Goal: Task Accomplishment & Management: Manage account settings

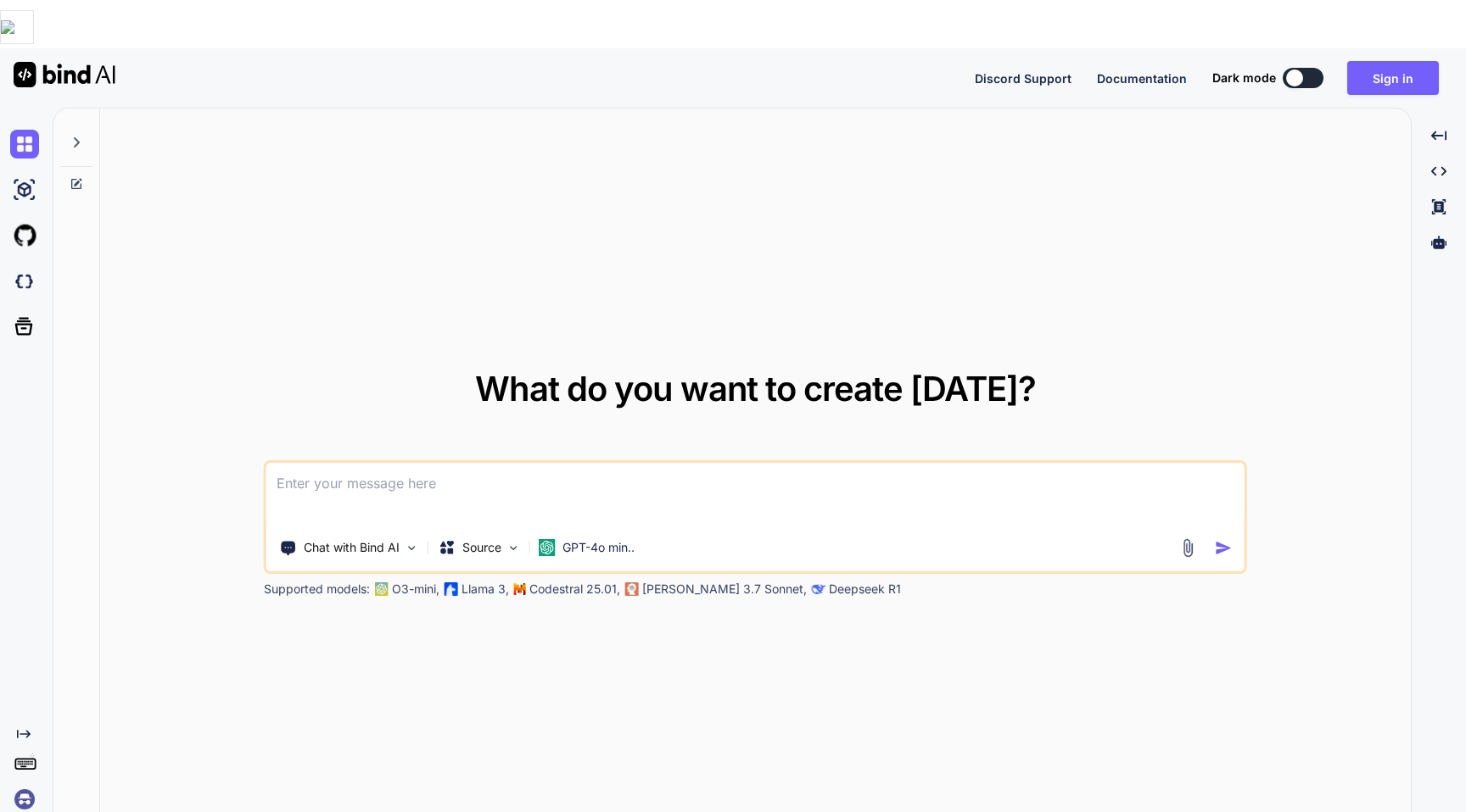
click at [734, 108] on div "What do you want to create today? Chat with Bind AI Source GPT-4o min.. Support…" at bounding box center [755, 484] width 1310 height 753
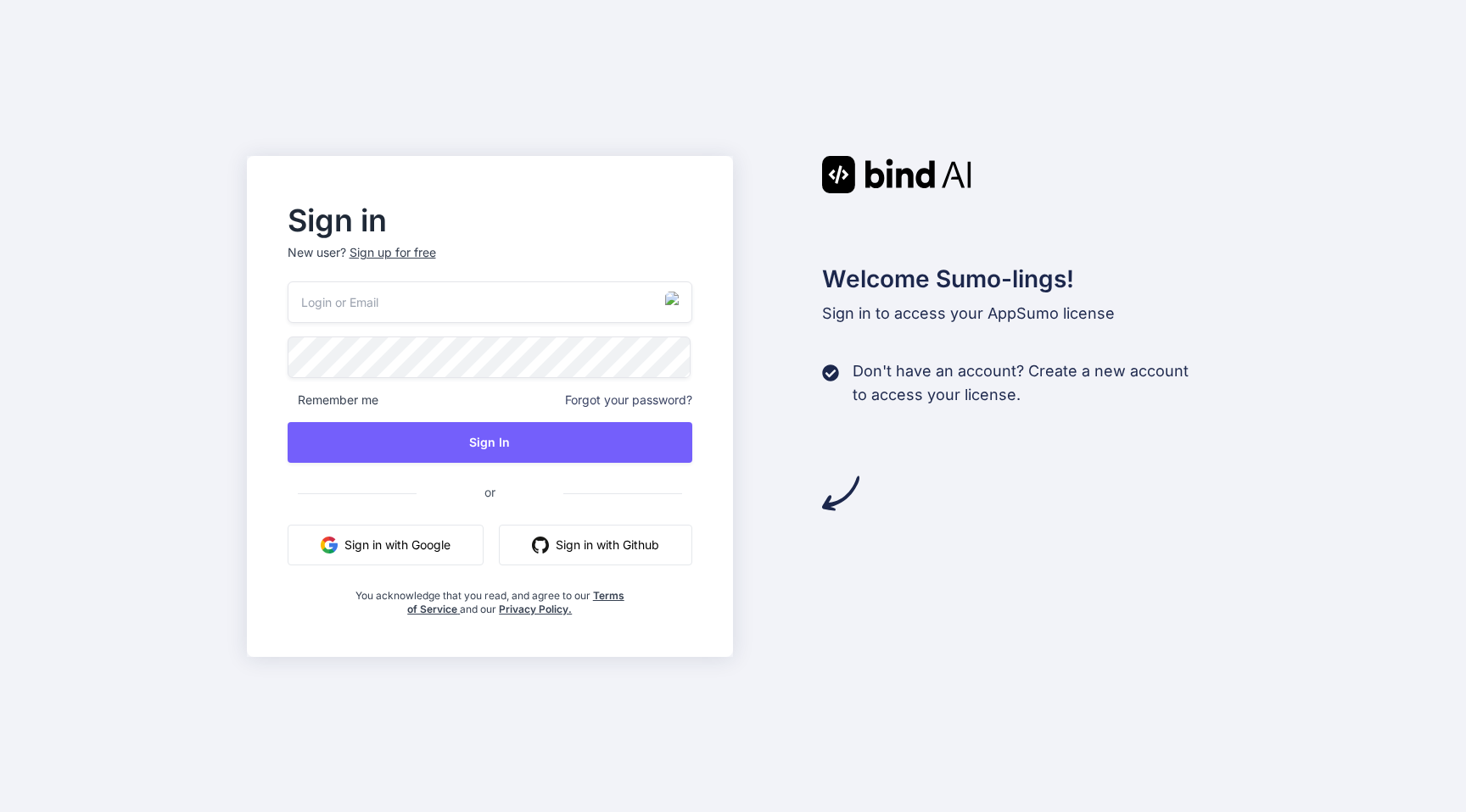
type input "[PERSON_NAME][EMAIL_ADDRESS][DOMAIN_NAME]"
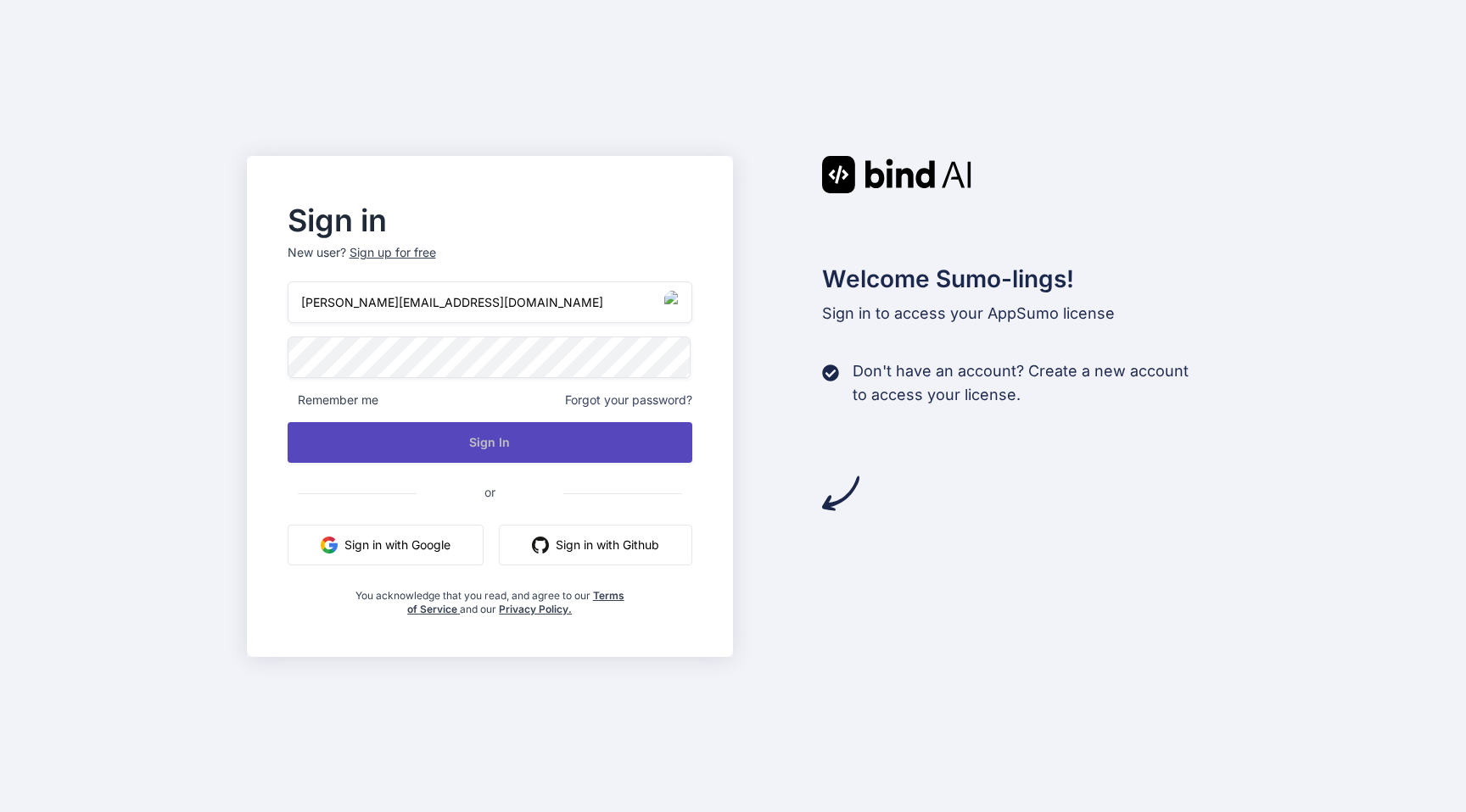
click at [367, 423] on button "Sign In" at bounding box center [490, 442] width 406 height 40
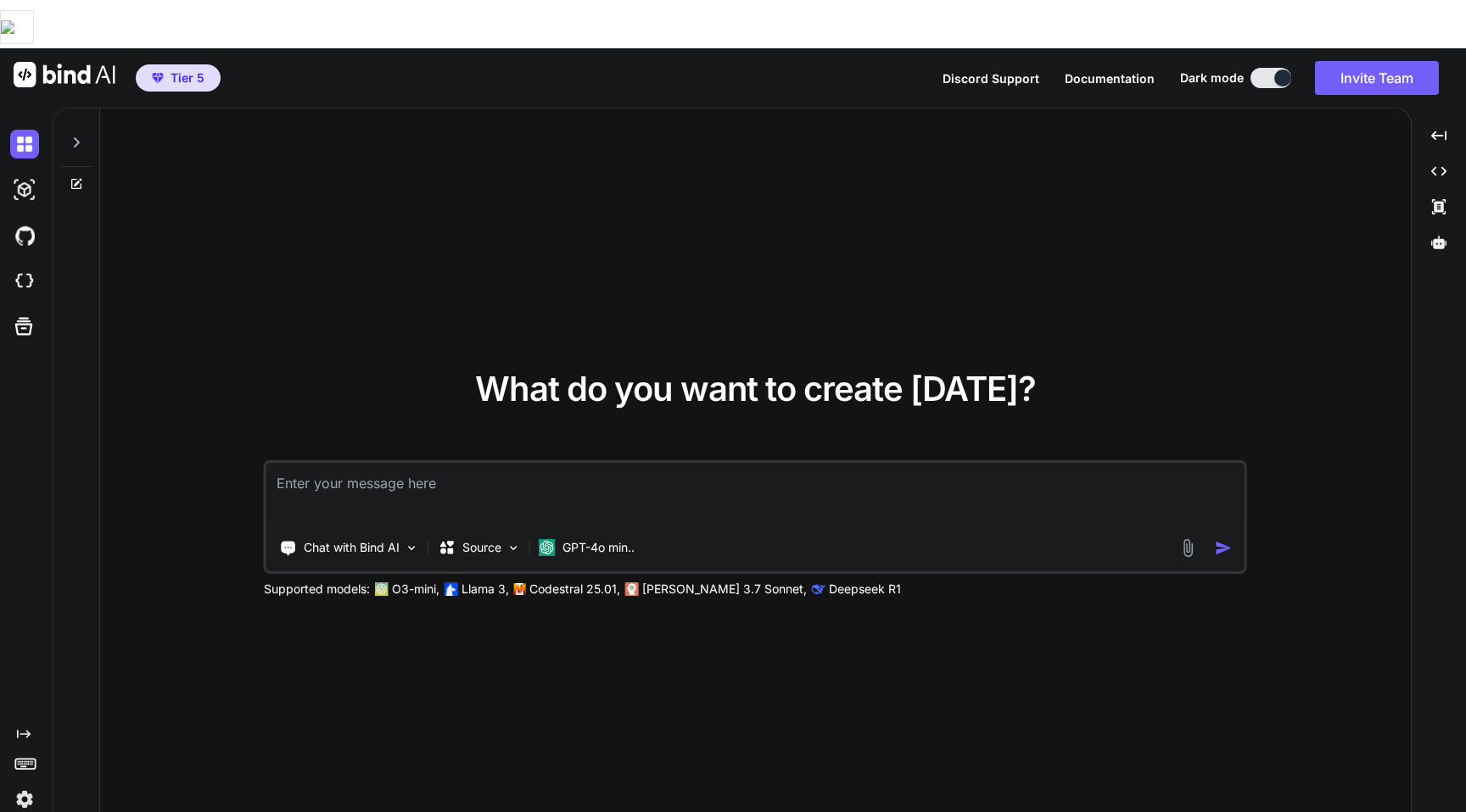
click at [28, 785] on img at bounding box center [24, 799] width 29 height 29
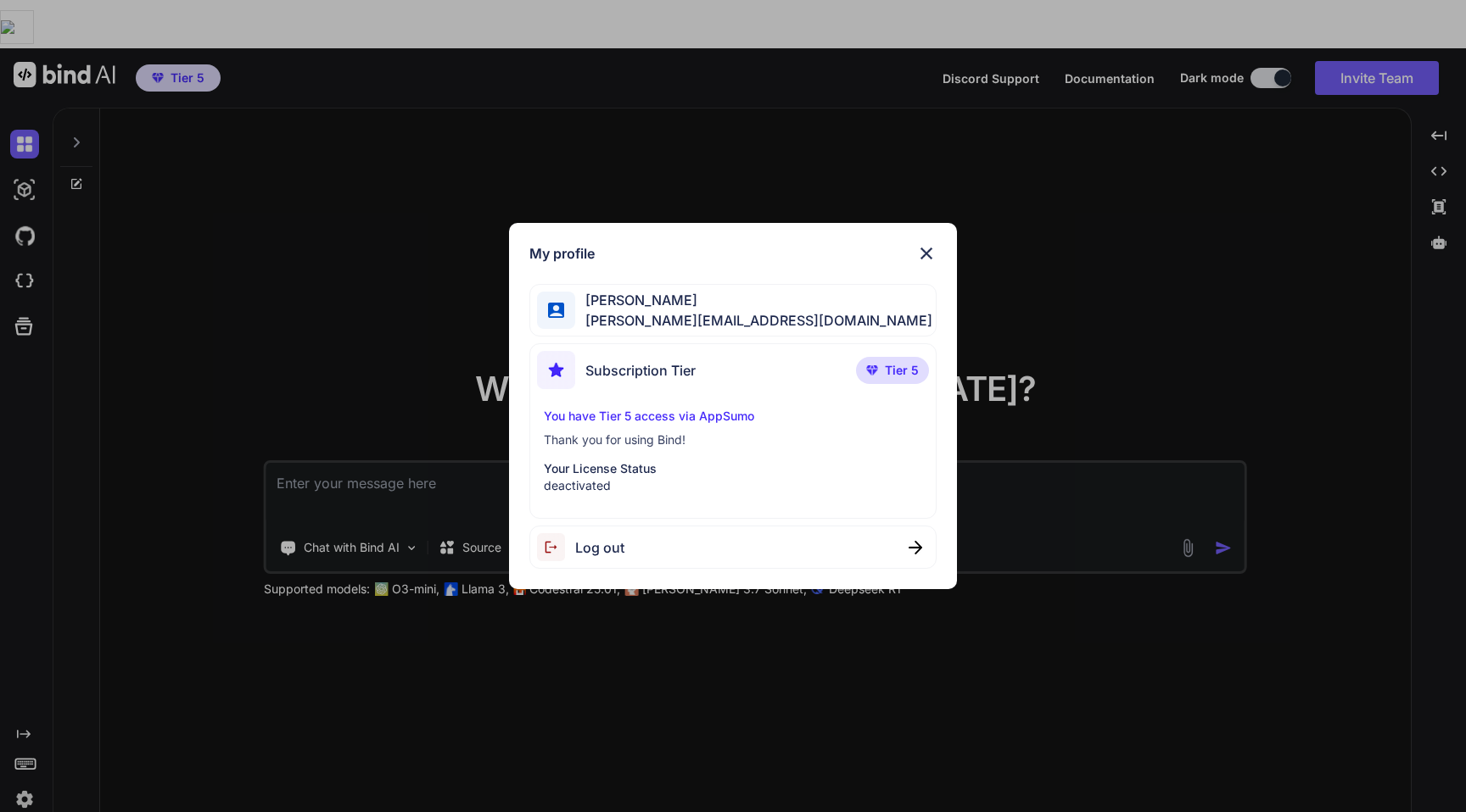
click at [176, 40] on div "My profile Nick Crooks nick-crooks-275@serf.me Subscription Tier Tier 5 You hav…" at bounding box center [733, 406] width 1466 height 812
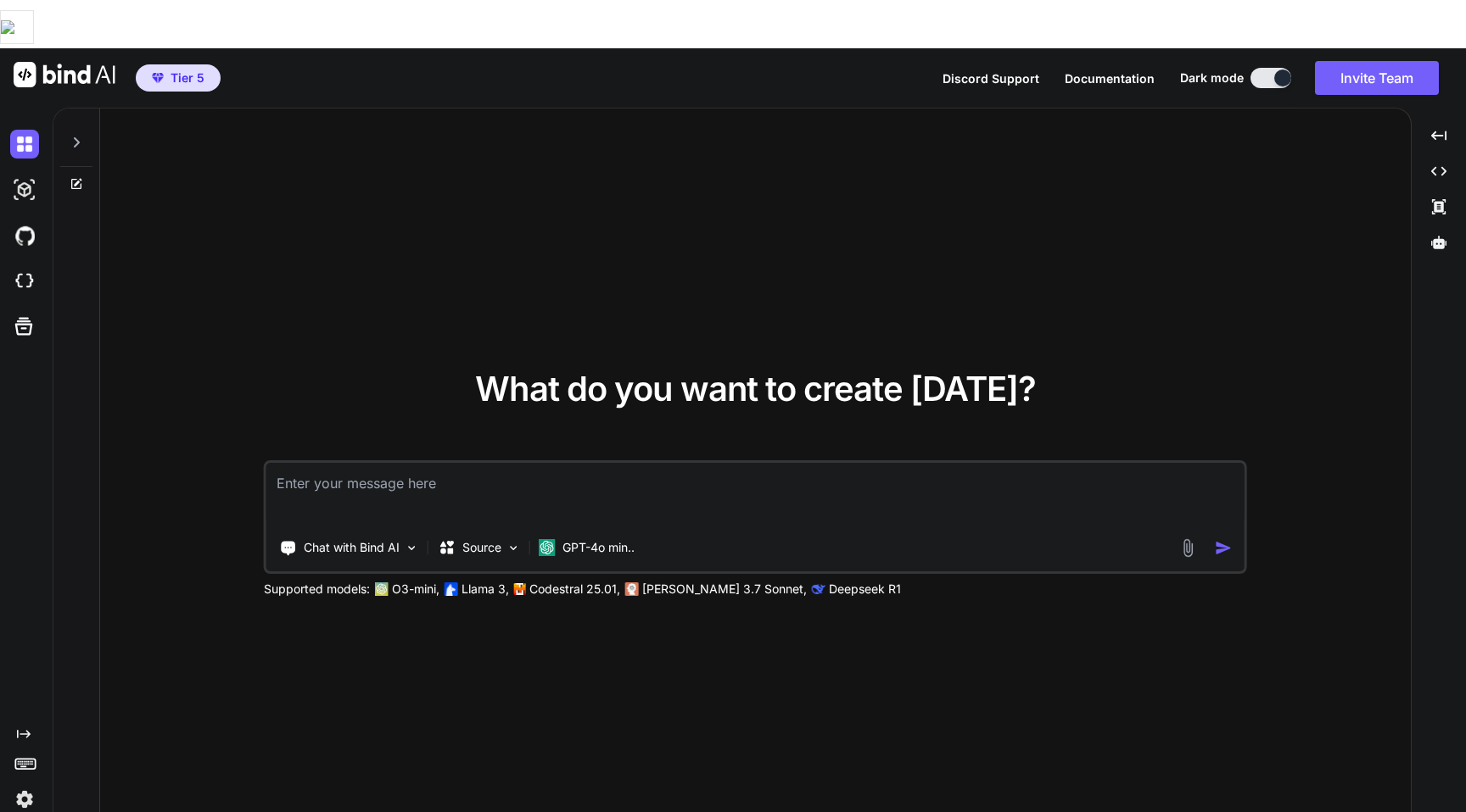
click at [209, 70] on span "Tier 5" at bounding box center [178, 78] width 66 height 17
click at [21, 785] on img at bounding box center [24, 799] width 29 height 29
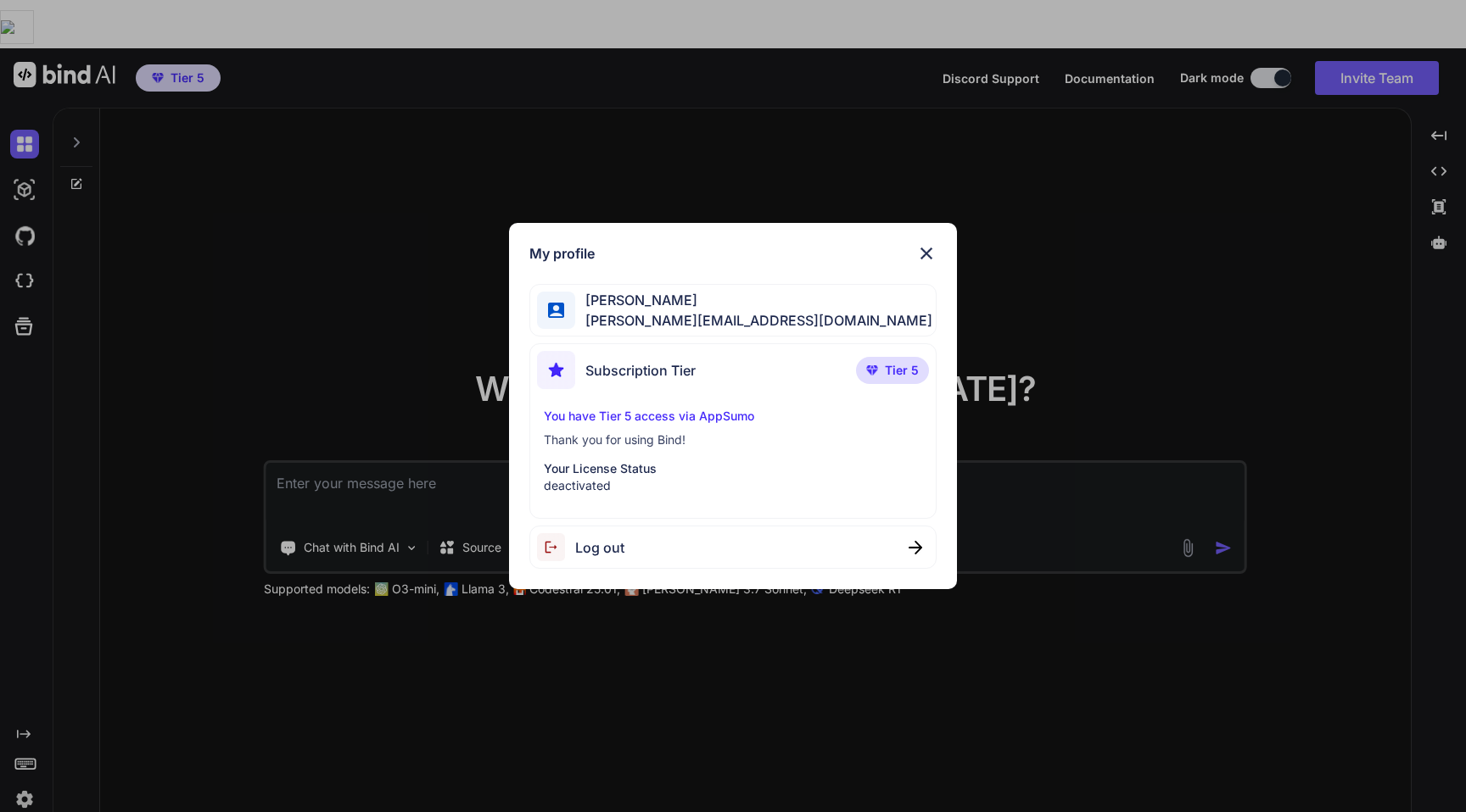
click at [635, 546] on div "Log out" at bounding box center [733, 547] width 407 height 43
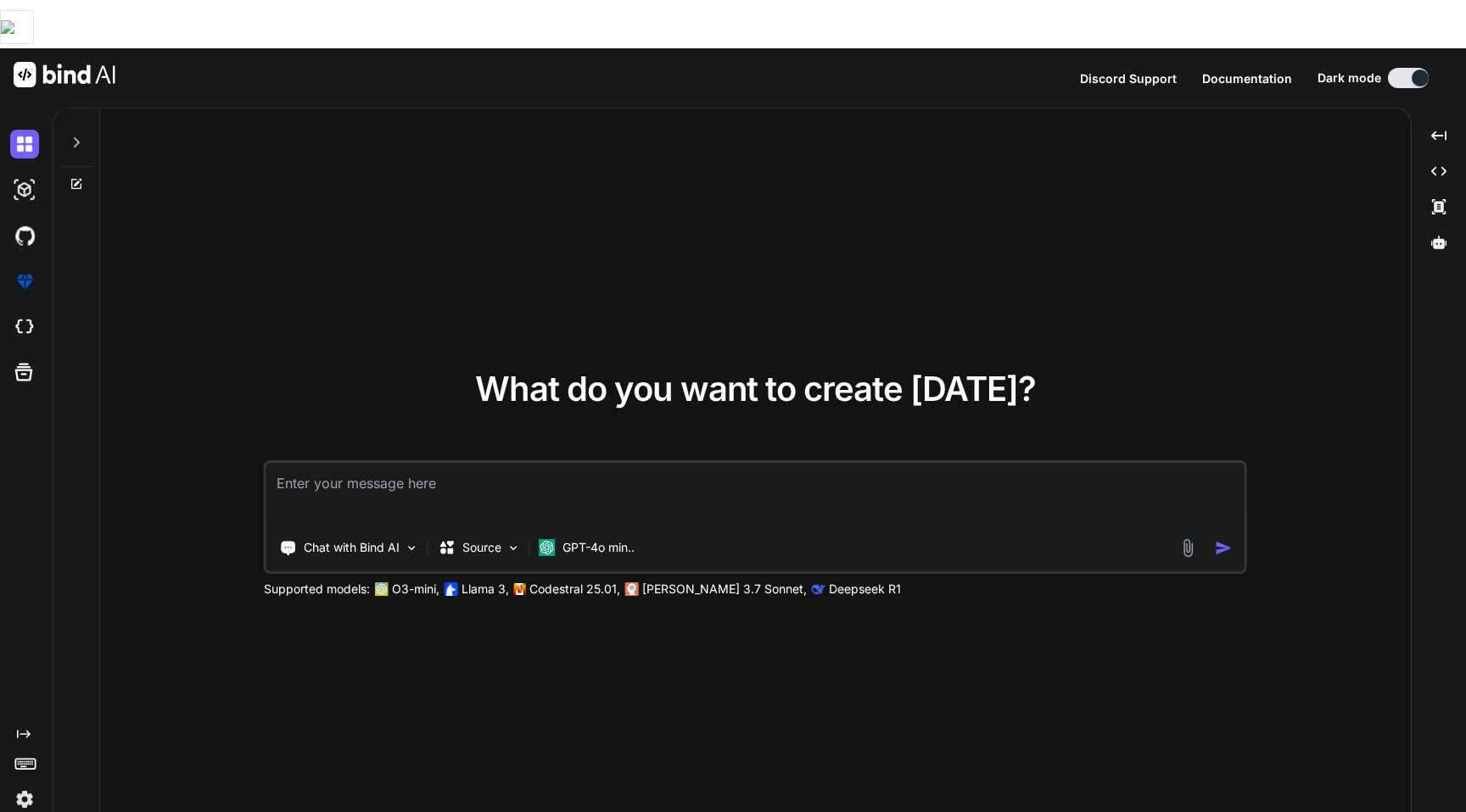
type textarea "x"
click at [1376, 61] on button "Sign in" at bounding box center [1393, 78] width 91 height 34
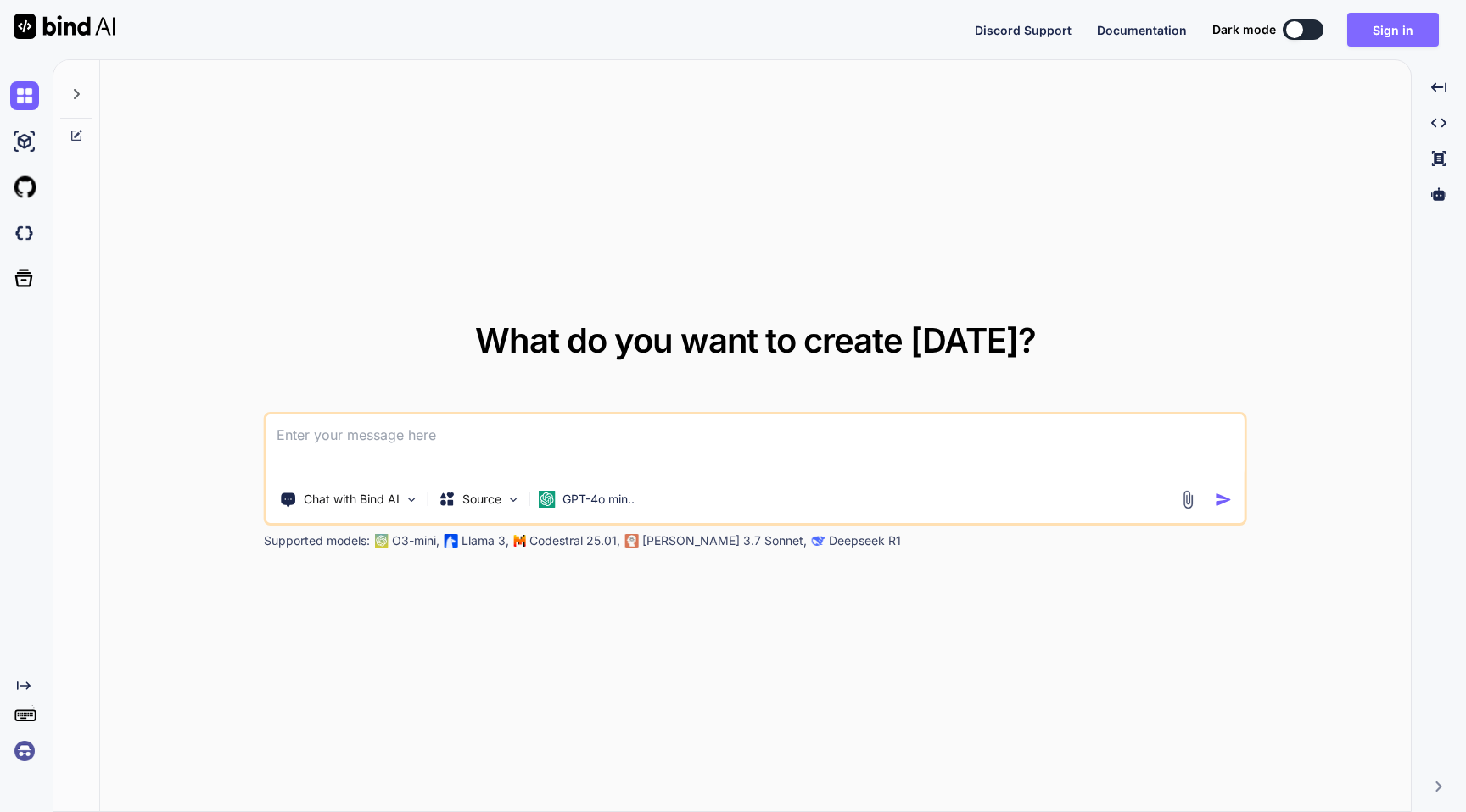
click at [1370, 39] on button "Sign in" at bounding box center [1393, 30] width 91 height 34
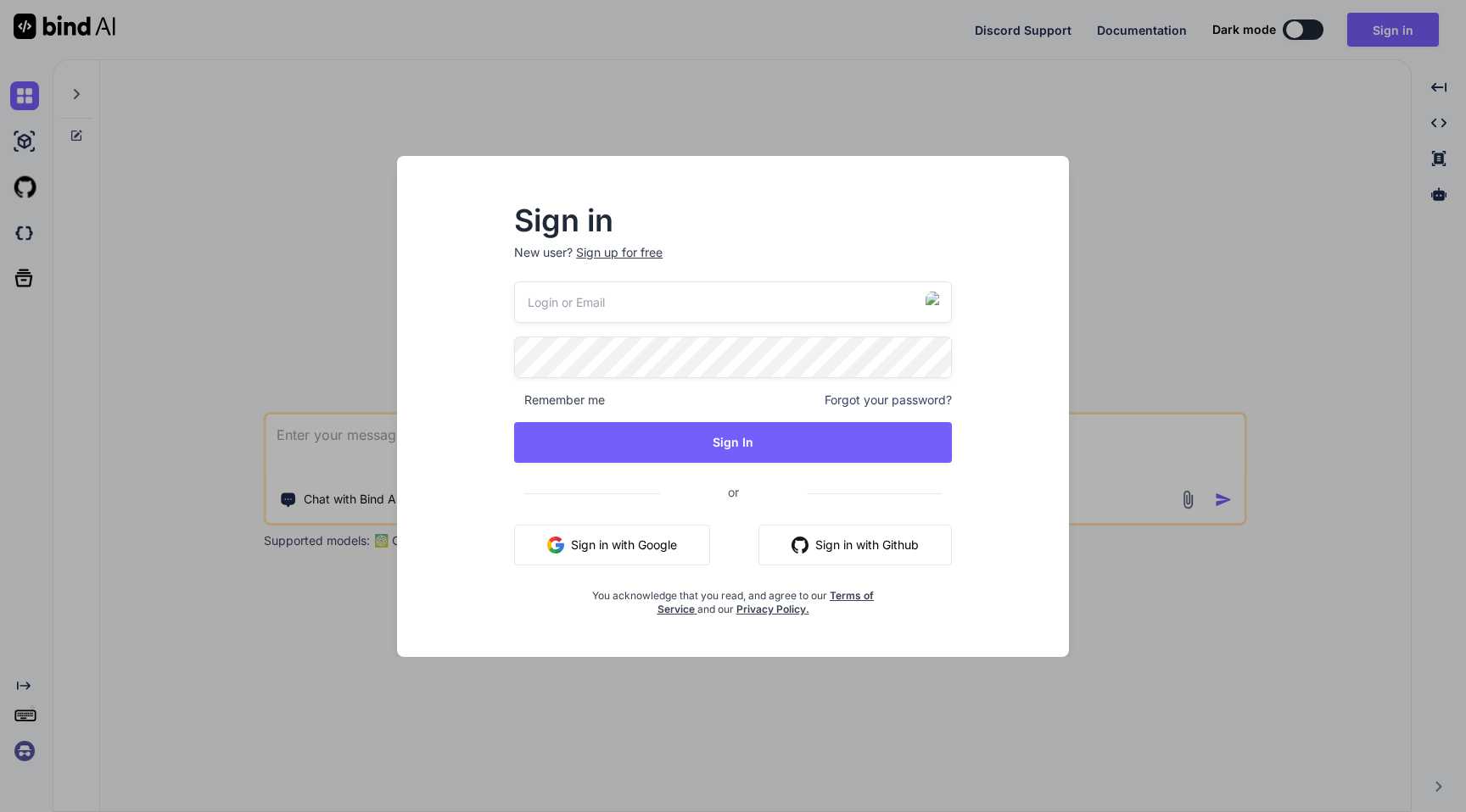
type input "gordon-metz@nicheful.io"
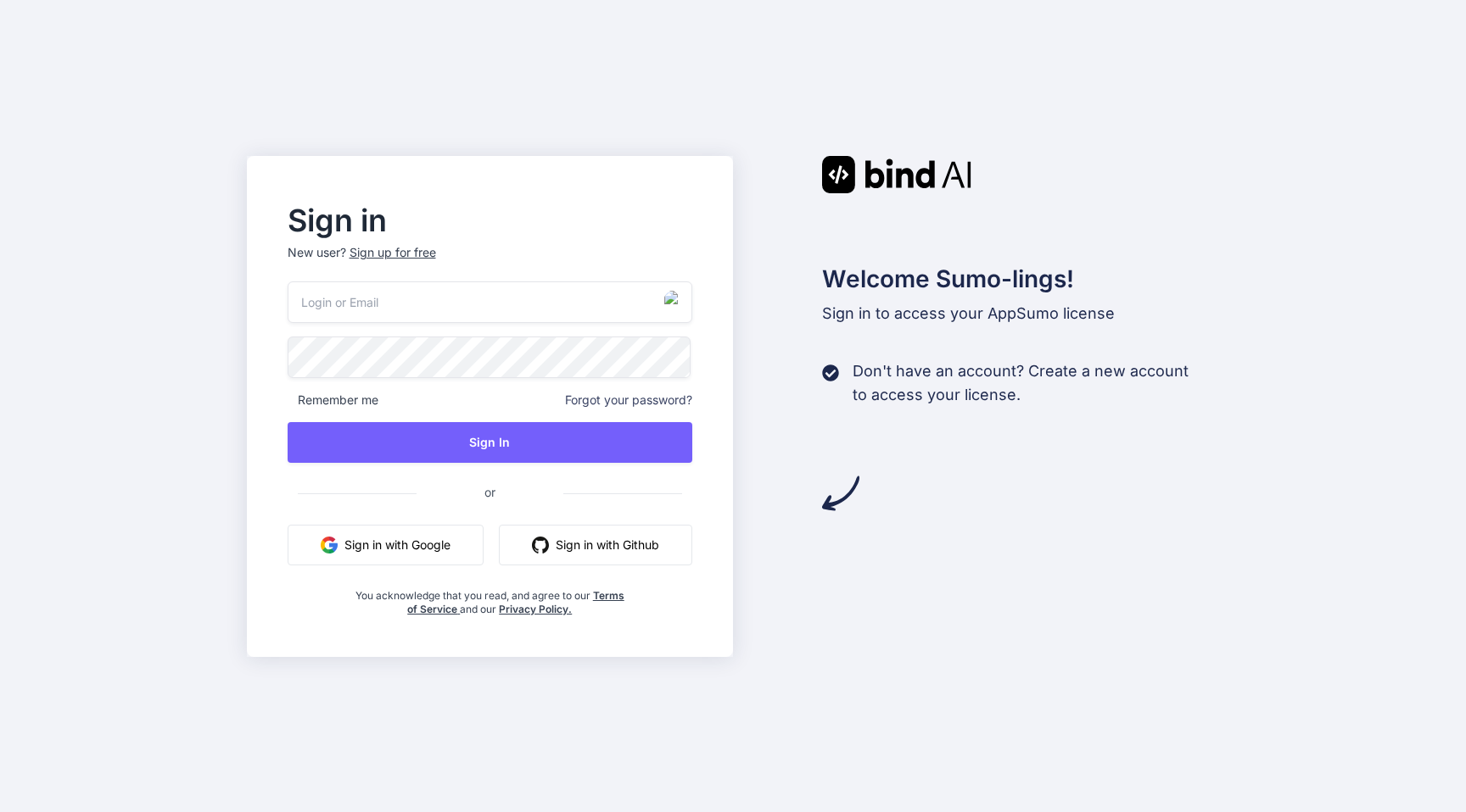
type input "gordon-metz@nicheful.io"
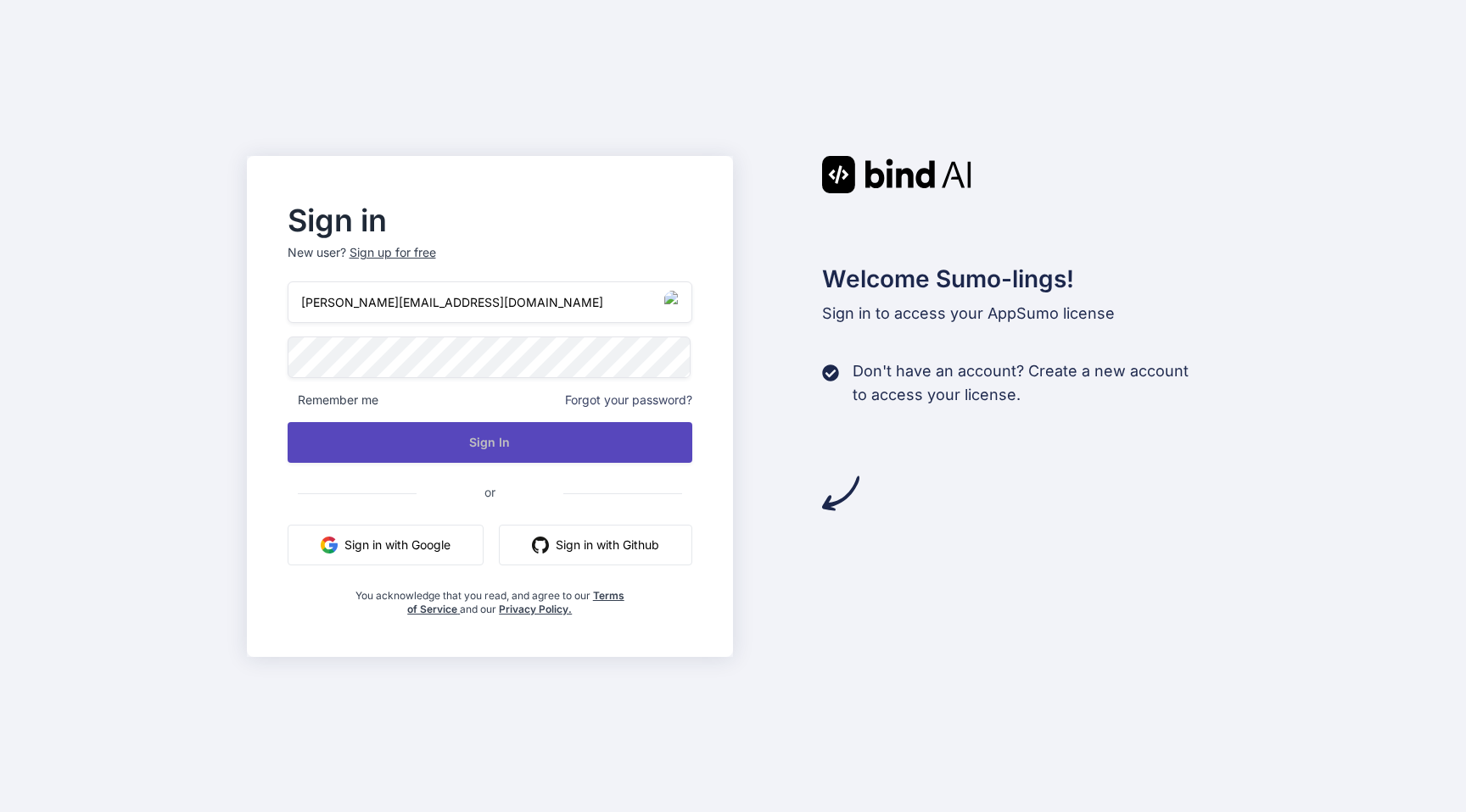
click at [627, 457] on button "Sign In" at bounding box center [490, 442] width 406 height 40
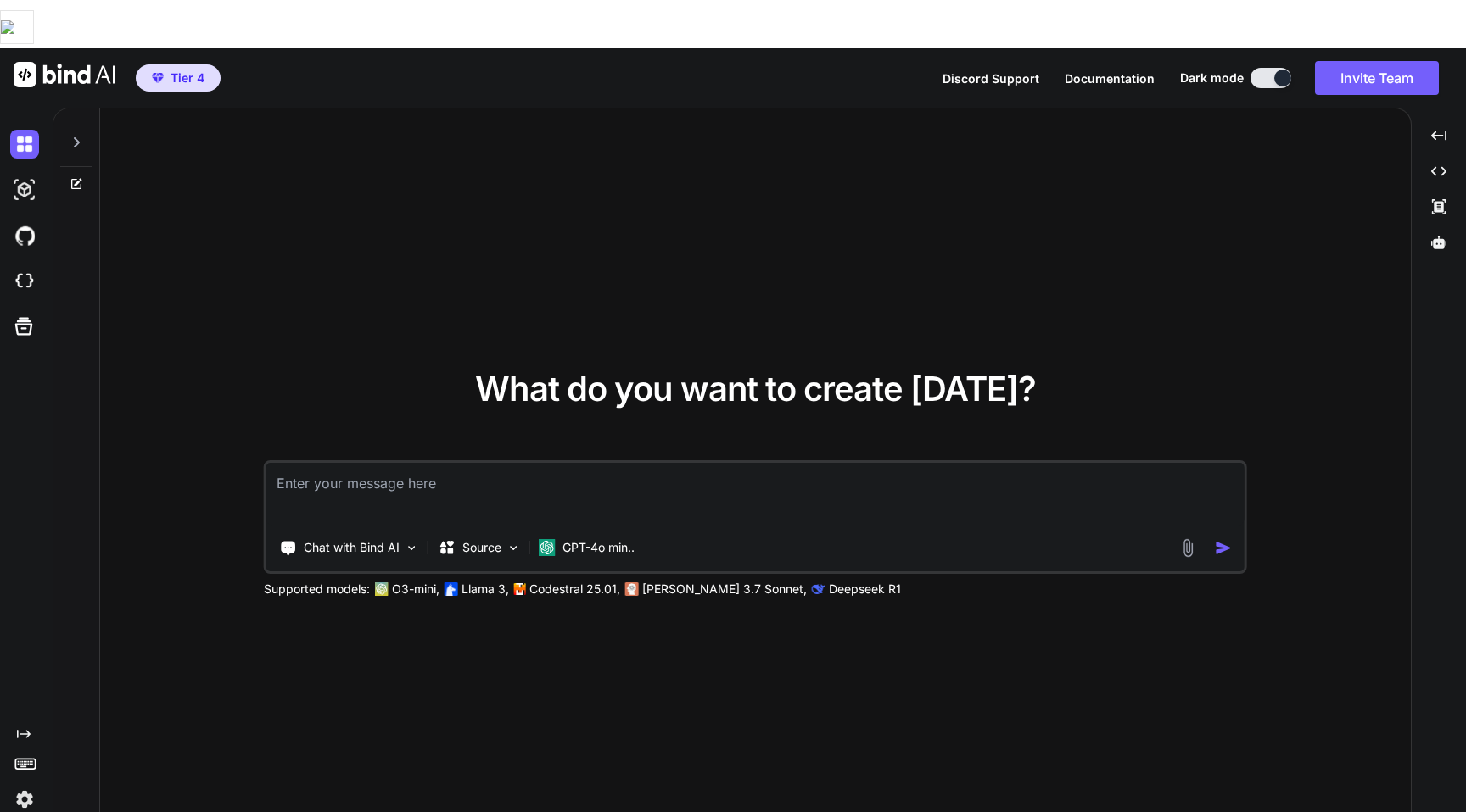
click at [28, 785] on img at bounding box center [24, 799] width 29 height 29
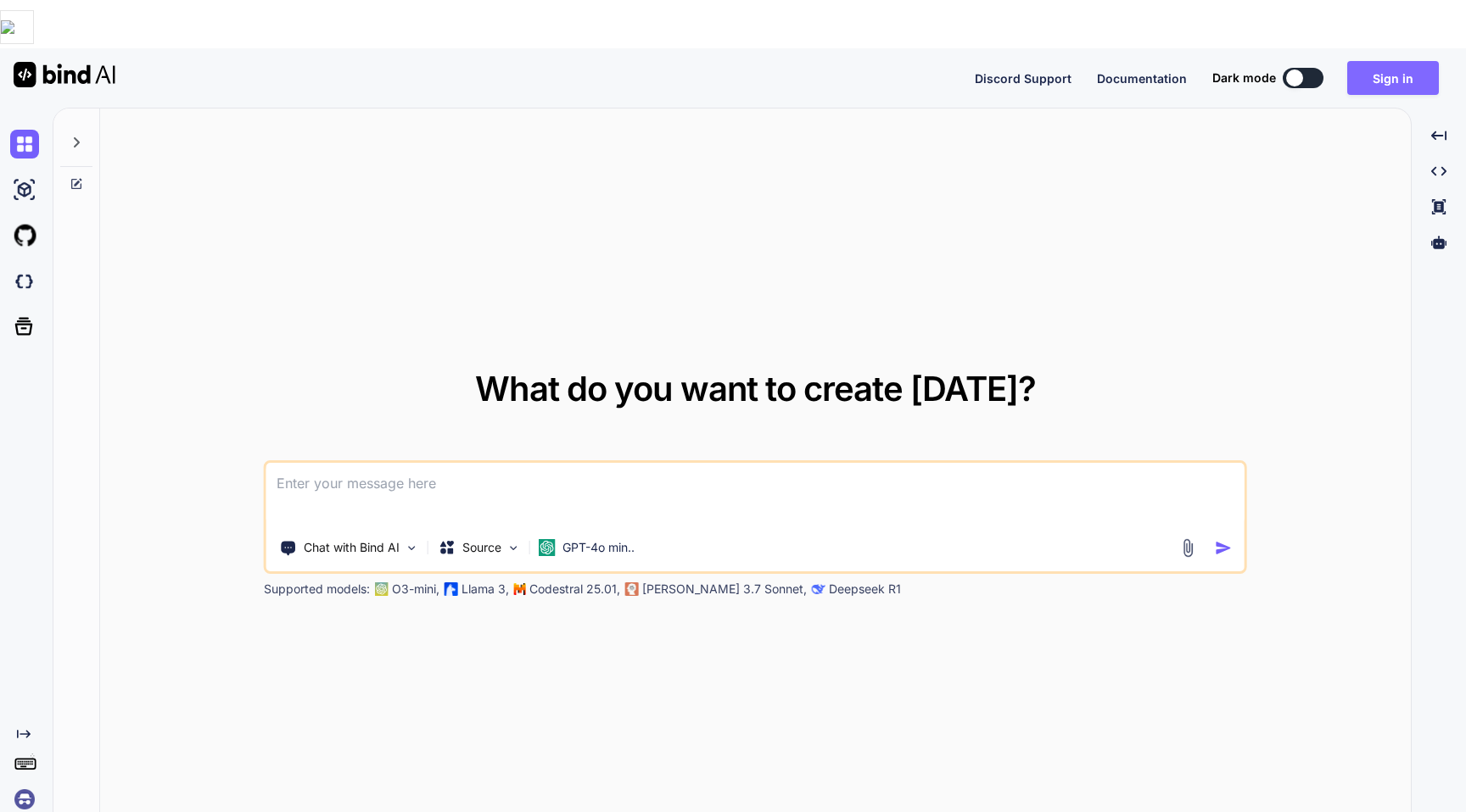
click at [1412, 61] on button "Sign in" at bounding box center [1393, 78] width 91 height 34
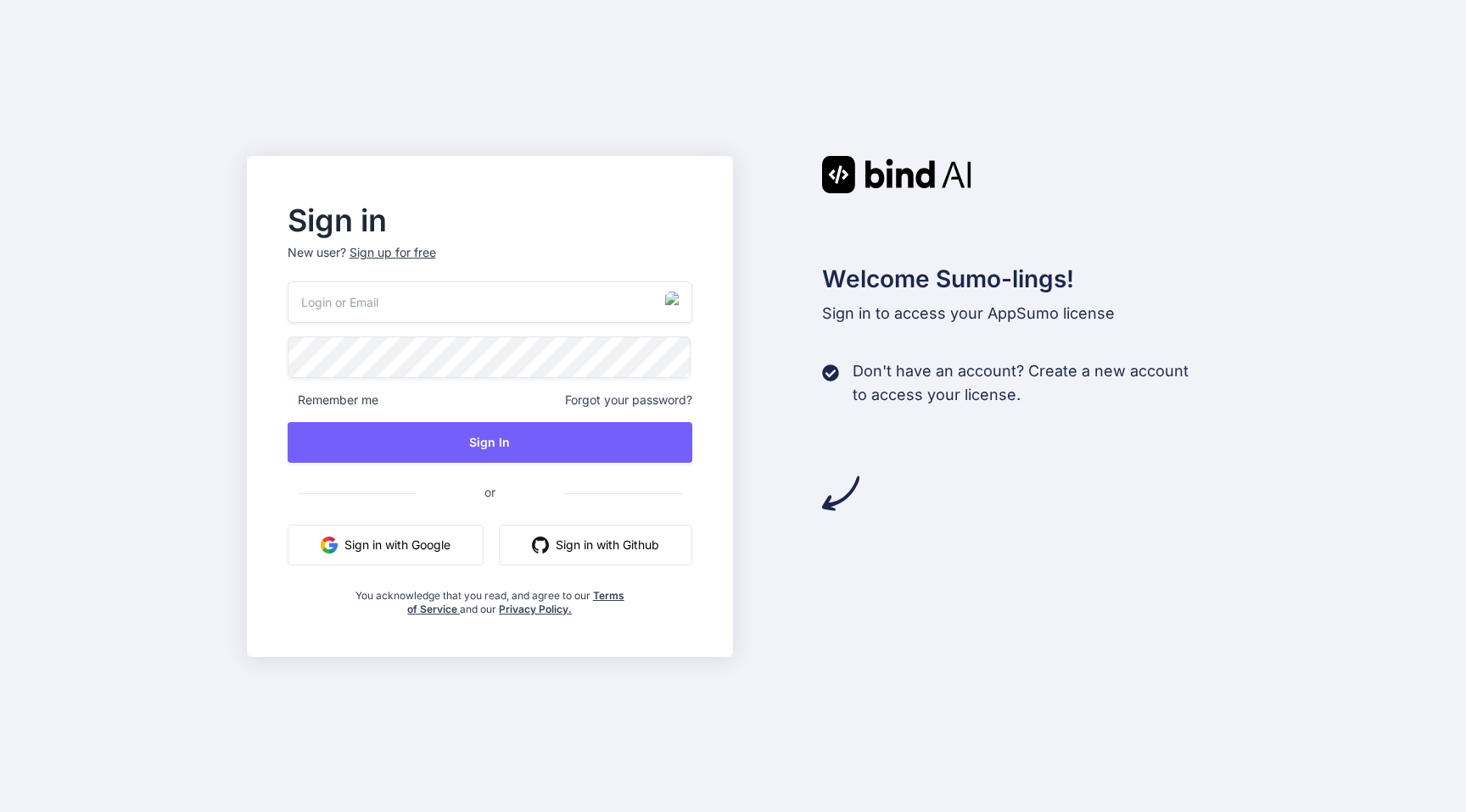
type input "[PERSON_NAME][EMAIL_ADDRESS][DOMAIN_NAME]"
click at [677, 225] on h2 "Sign in" at bounding box center [490, 220] width 406 height 27
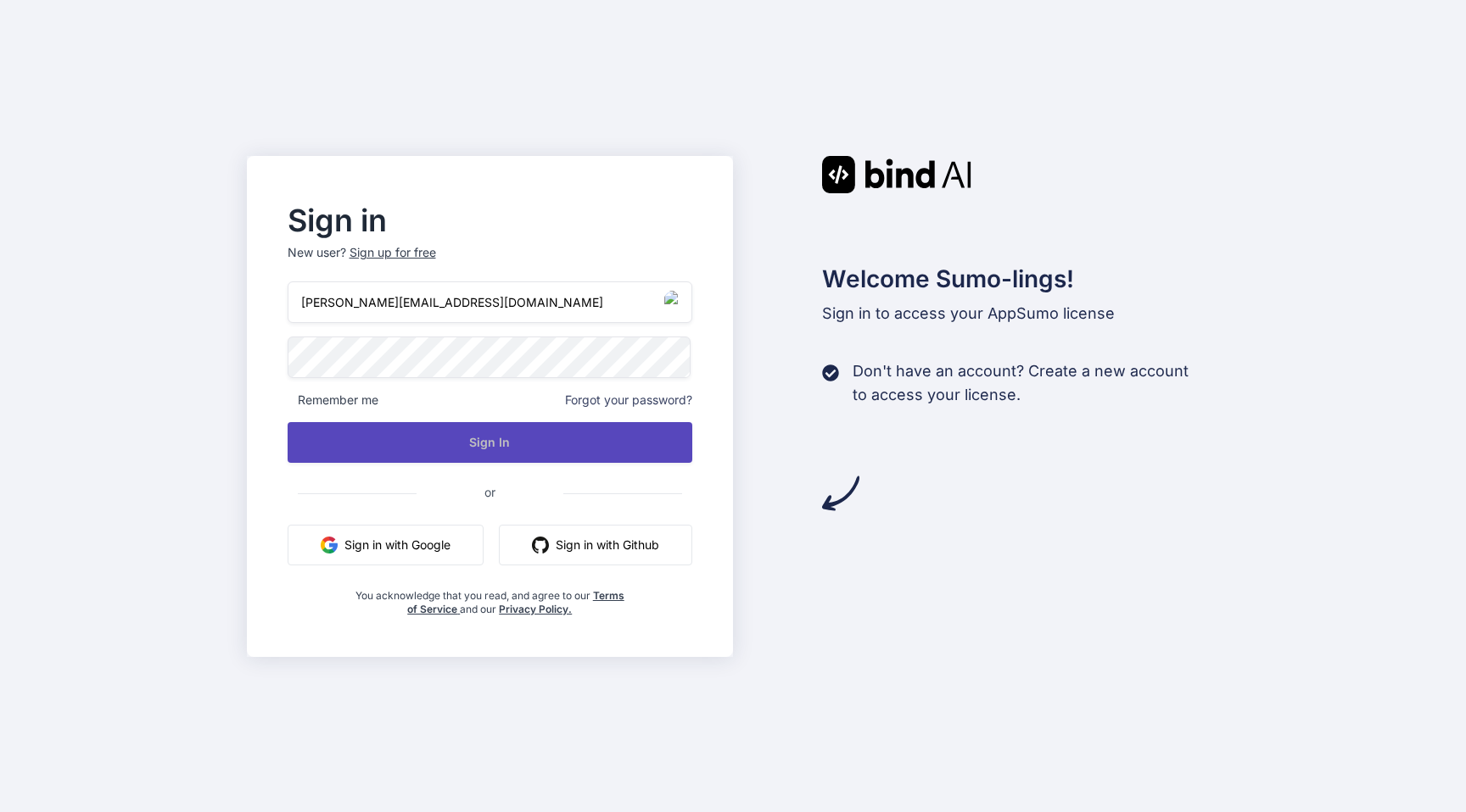
click at [484, 437] on button "Sign In" at bounding box center [490, 442] width 406 height 40
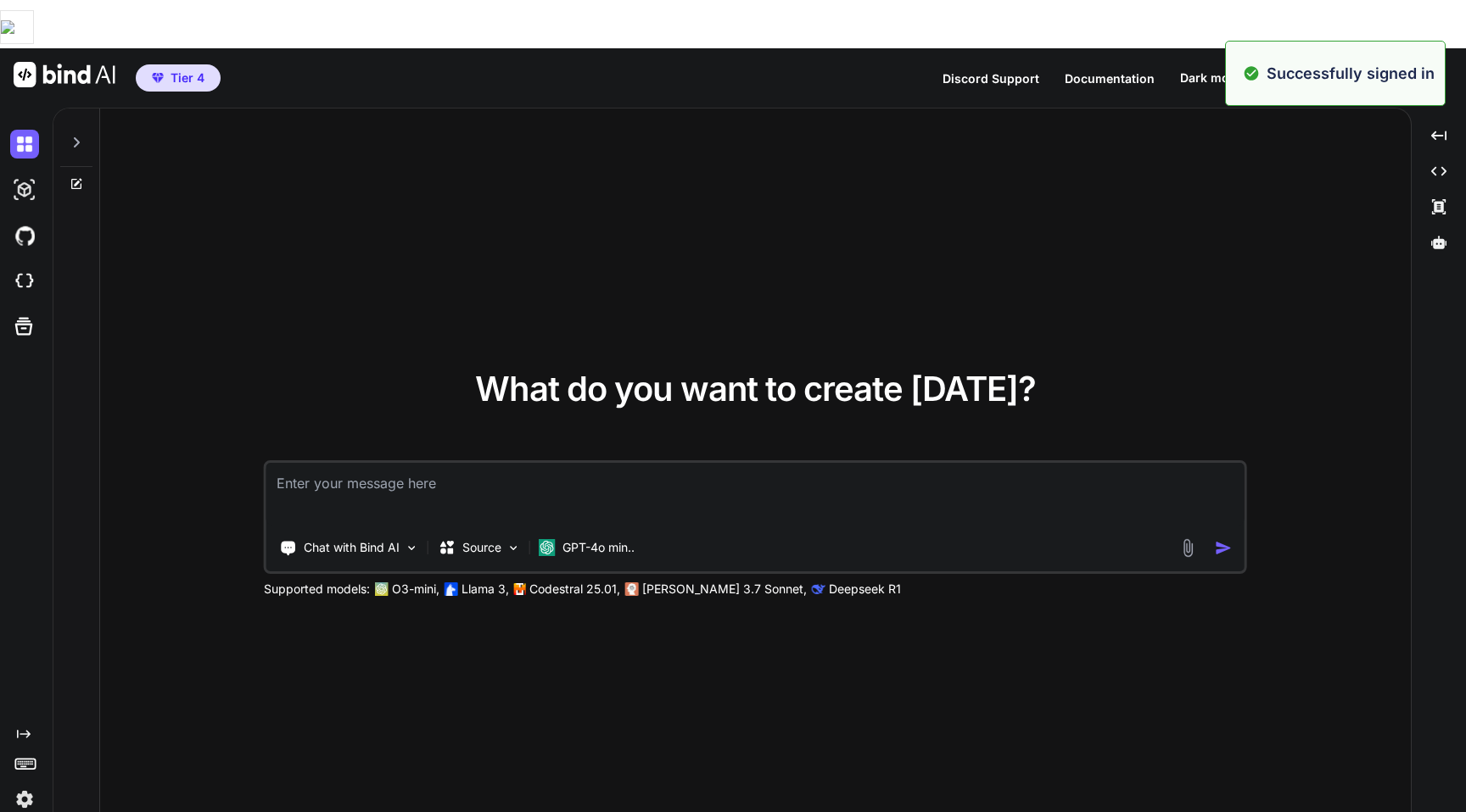
type textarea "x"
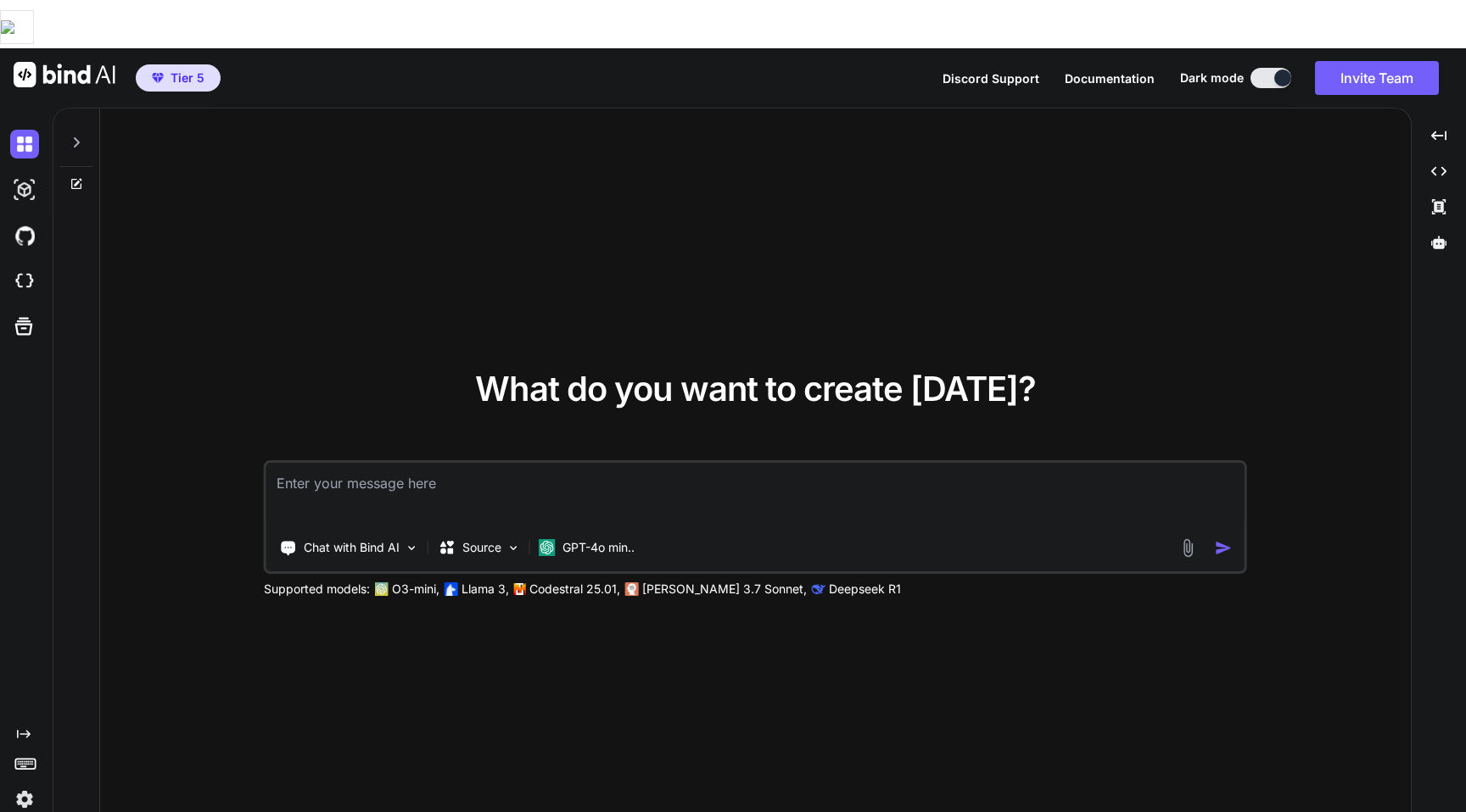
click at [23, 785] on img at bounding box center [24, 799] width 29 height 29
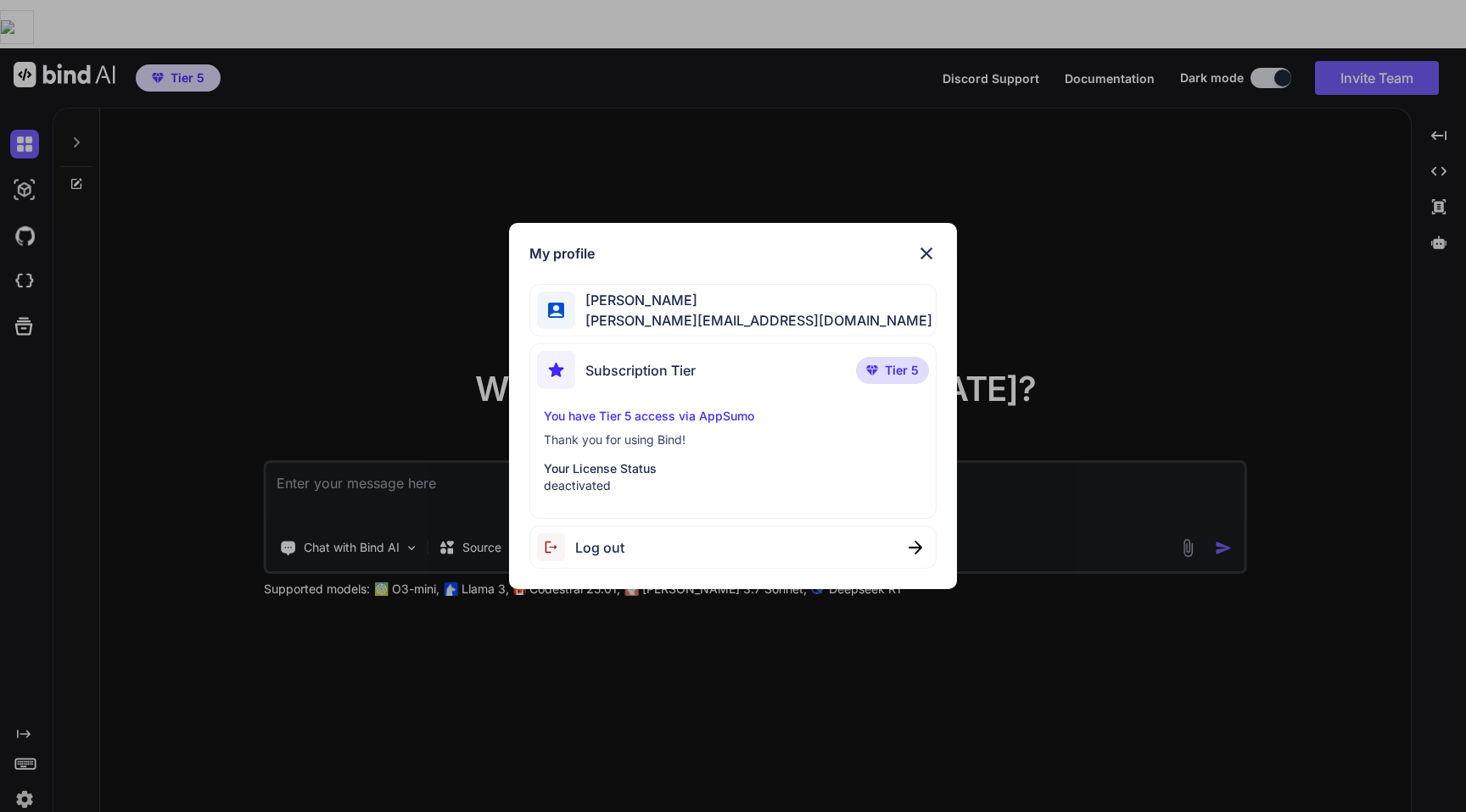
type textarea "x"
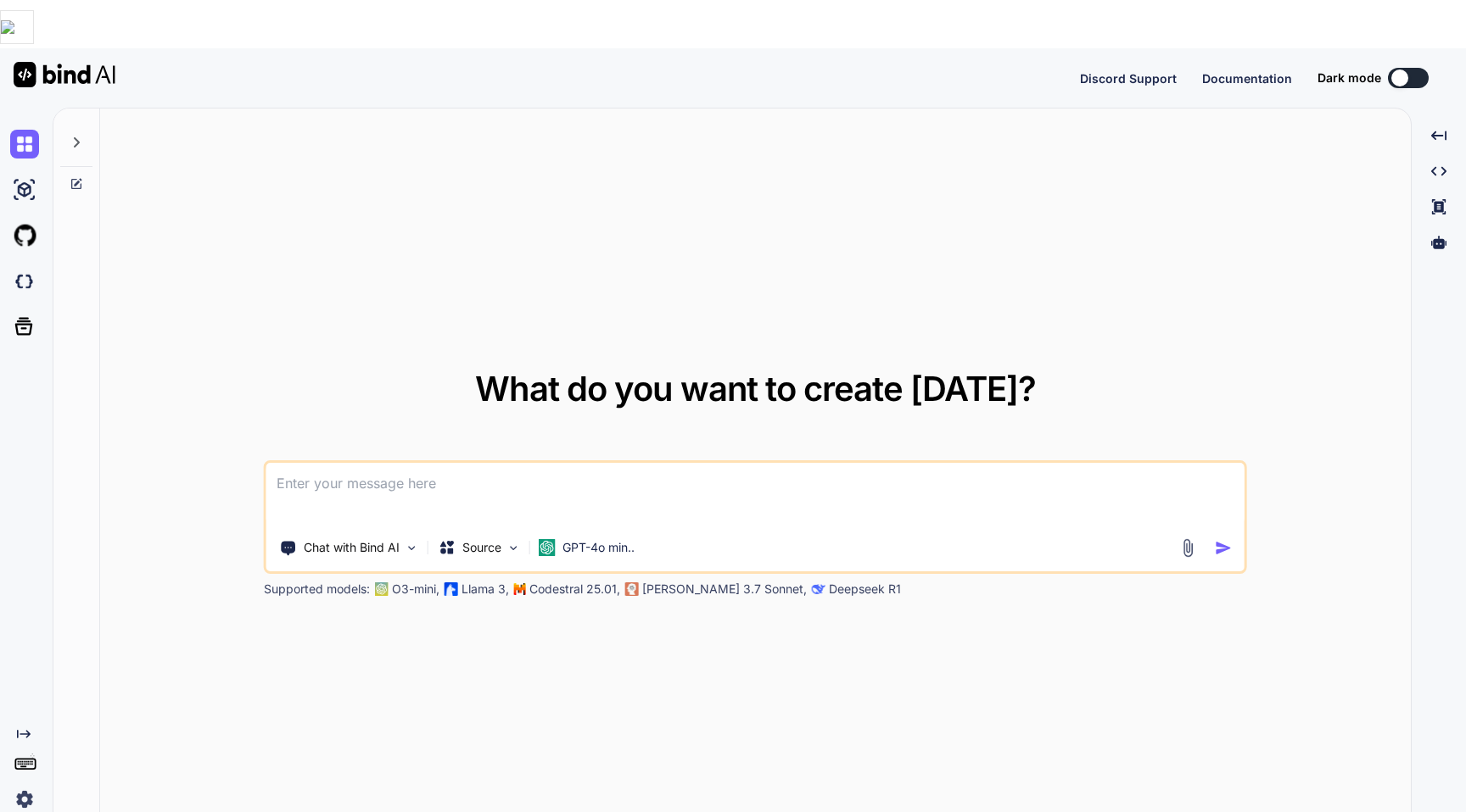
type textarea "x"
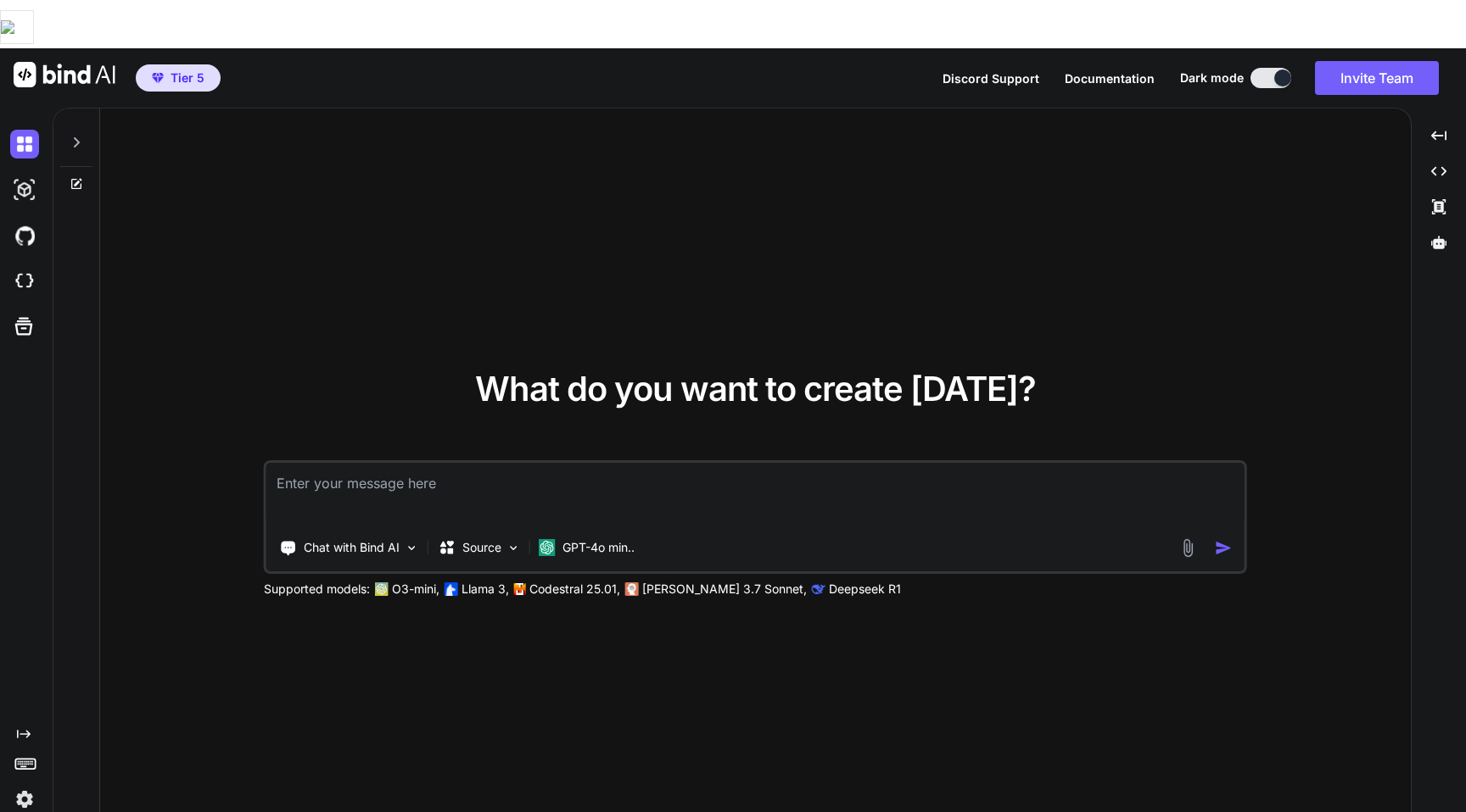
click at [40, 732] on div "Created with Pixso." at bounding box center [22, 771] width 46 height 87
type textarea "x"
click at [33, 785] on img at bounding box center [24, 799] width 29 height 29
